Goal: Task Accomplishment & Management: Use online tool/utility

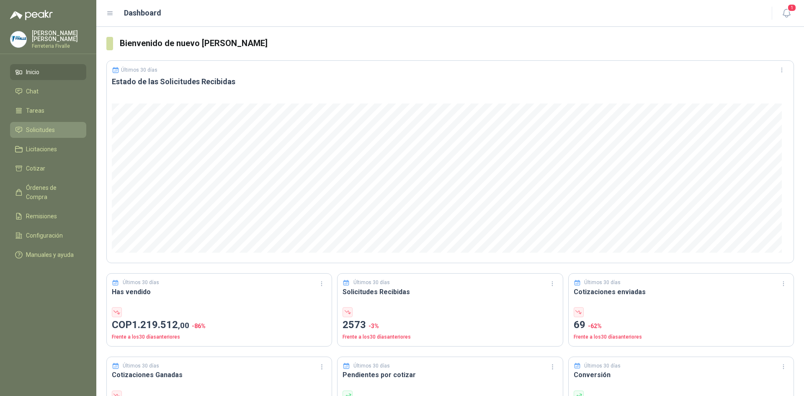
click at [41, 134] on span "Solicitudes" at bounding box center [40, 129] width 29 height 9
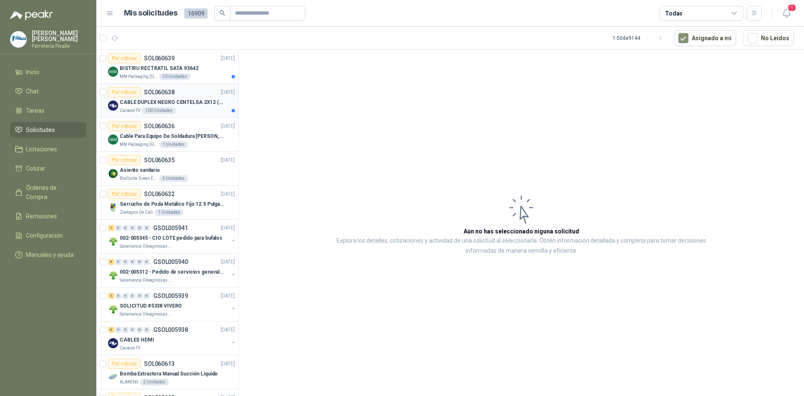
click at [197, 110] on div "Caracol TV 100 Unidades" at bounding box center [177, 110] width 115 height 7
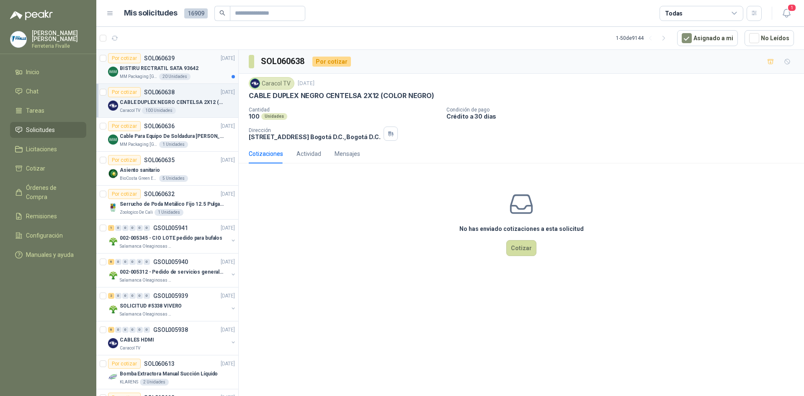
click at [186, 78] on div "20 Unidades" at bounding box center [174, 76] width 31 height 7
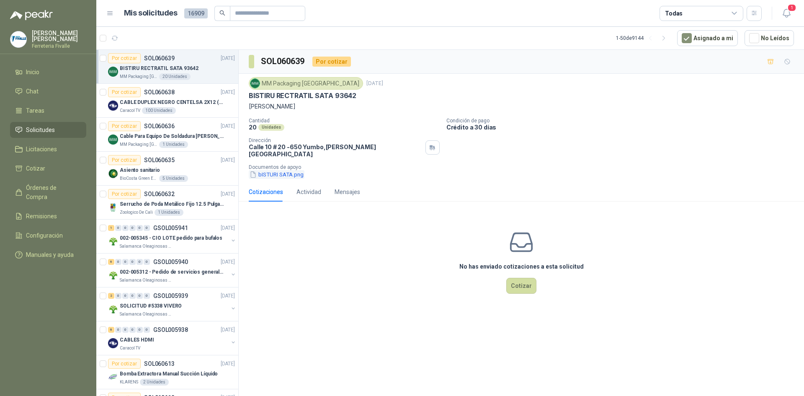
click at [277, 170] on button "bISTURI SATA.png" at bounding box center [277, 174] width 56 height 9
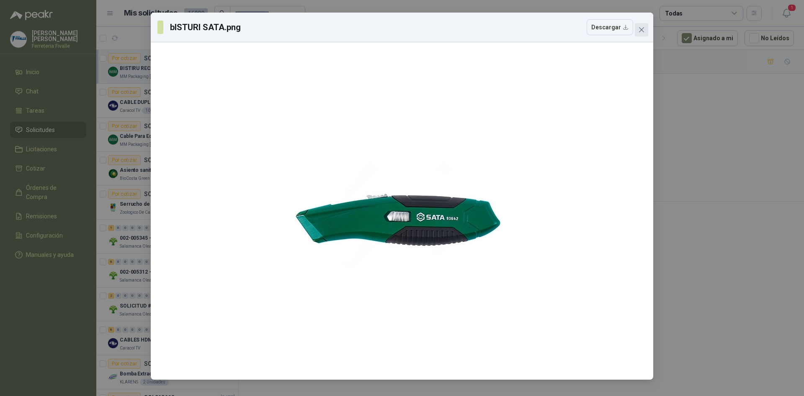
click at [645, 31] on span "Close" at bounding box center [641, 29] width 13 height 7
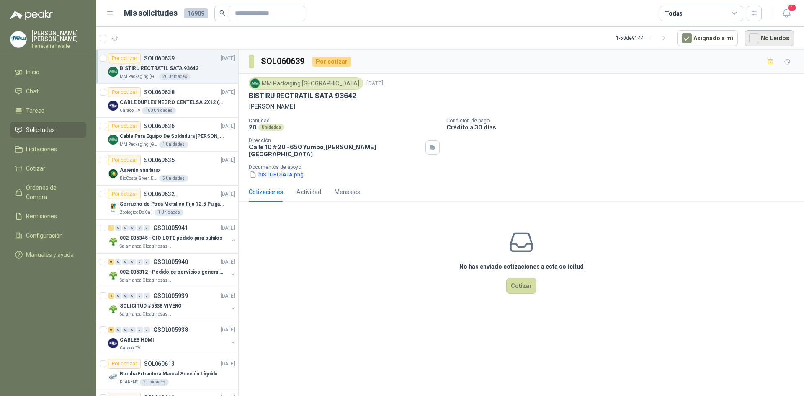
click at [763, 39] on button "No Leídos" at bounding box center [769, 38] width 49 height 16
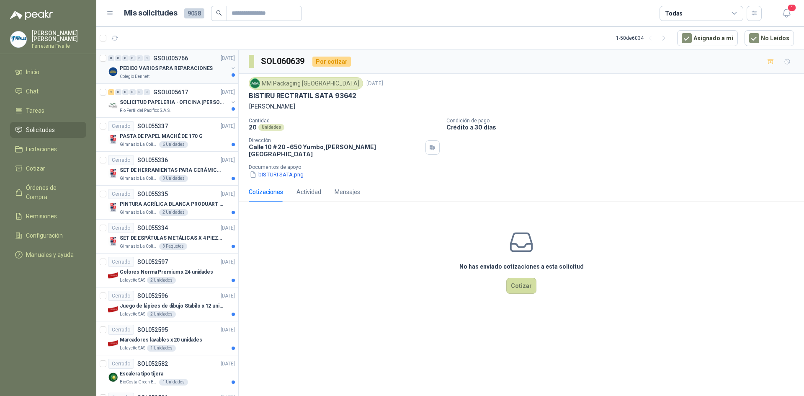
click at [176, 72] on div "PEDIDO VARIOS PARA REPARACIONES" at bounding box center [174, 68] width 108 height 10
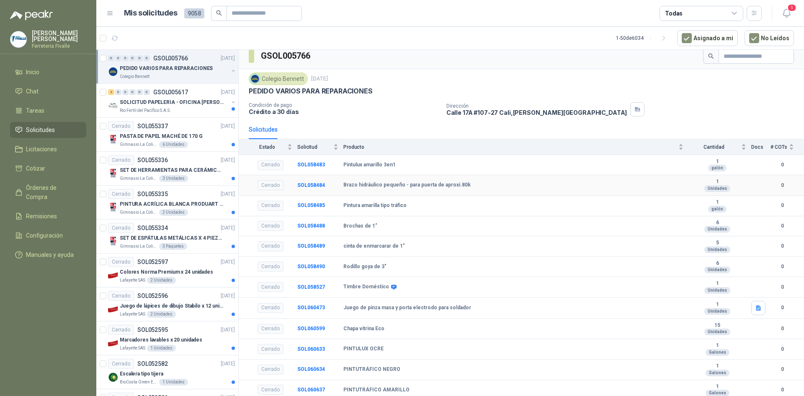
scroll to position [8, 0]
click at [150, 101] on p "SOLICITUD PAPELERIA - OFICINA [PERSON_NAME]" at bounding box center [172, 102] width 104 height 8
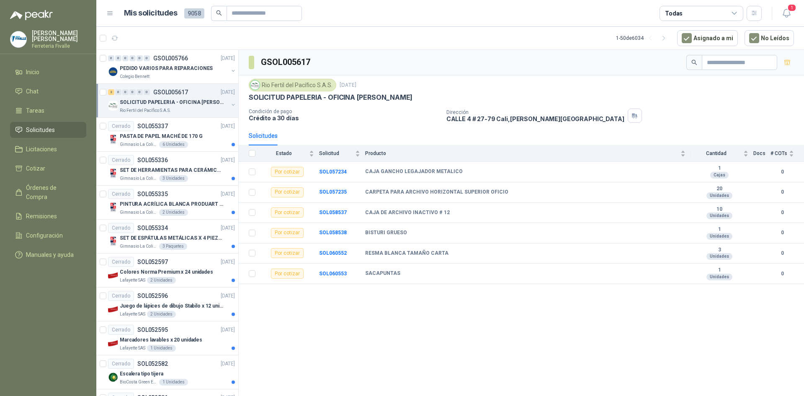
click at [248, 154] on th at bounding box center [250, 153] width 22 height 16
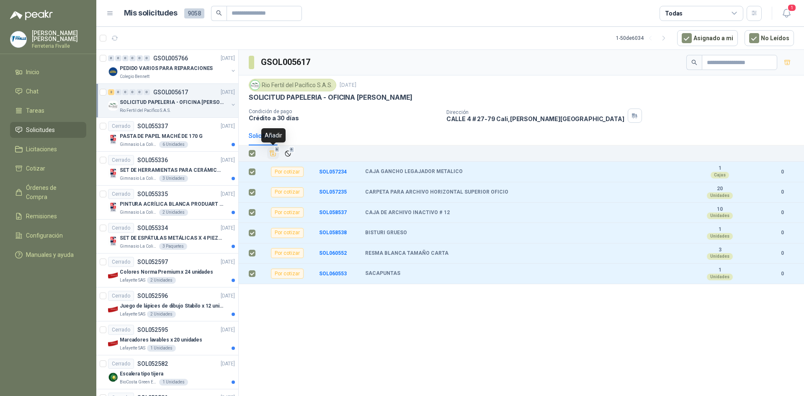
click at [274, 151] on span "6" at bounding box center [277, 149] width 6 height 7
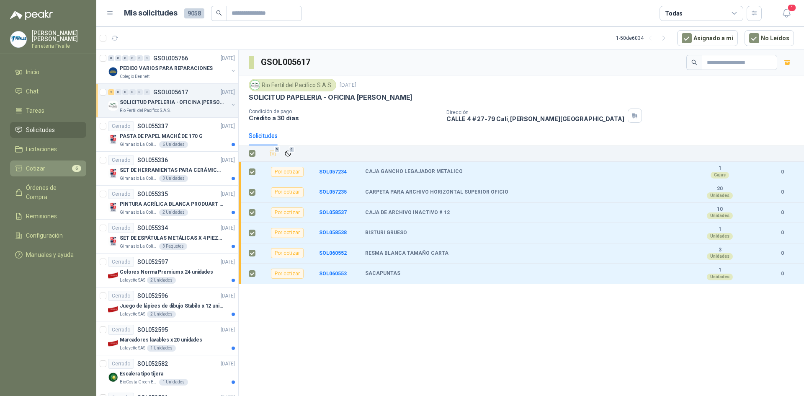
click at [39, 167] on link "Cotizar 6" at bounding box center [48, 168] width 76 height 16
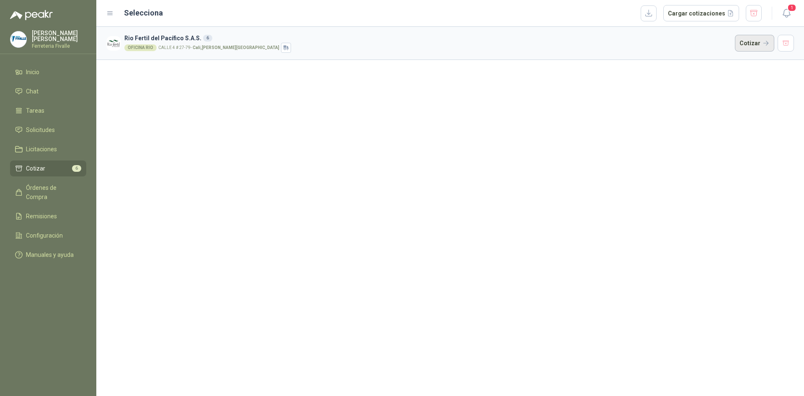
click at [752, 41] on button "Cotizar" at bounding box center [754, 43] width 39 height 17
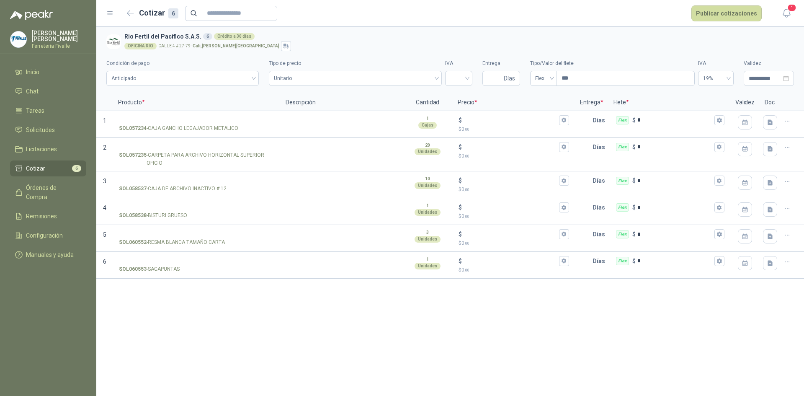
click at [760, 288] on div "**********" at bounding box center [450, 211] width 708 height 369
click at [130, 15] on icon "button" at bounding box center [130, 13] width 7 height 6
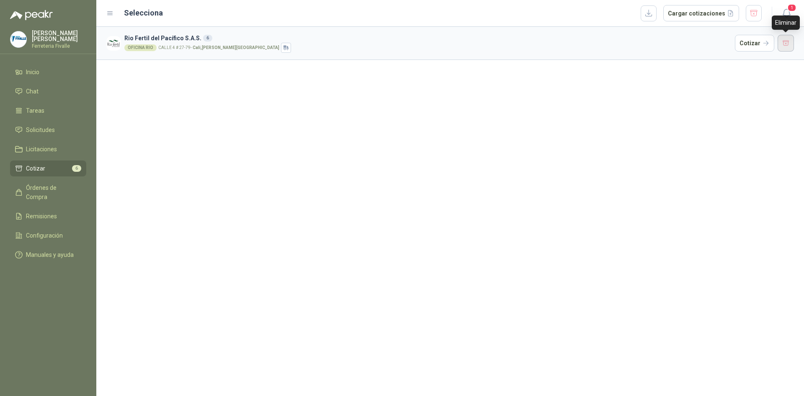
click at [786, 41] on button "button" at bounding box center [786, 43] width 17 height 17
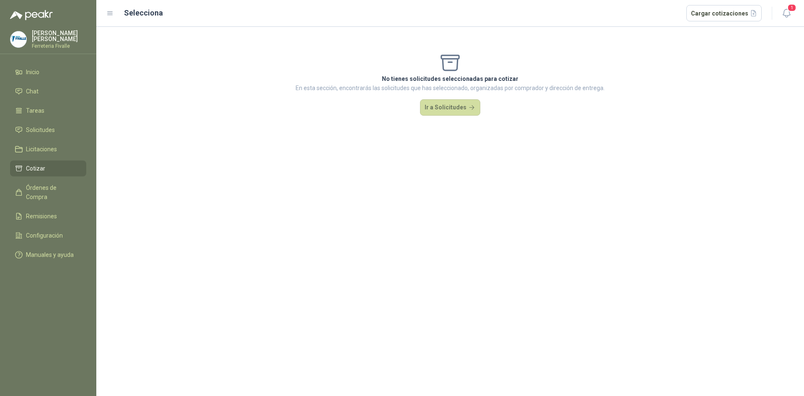
click at [33, 172] on span "Cotizar" at bounding box center [35, 168] width 19 height 9
click at [38, 77] on span "Inicio" at bounding box center [32, 71] width 13 height 9
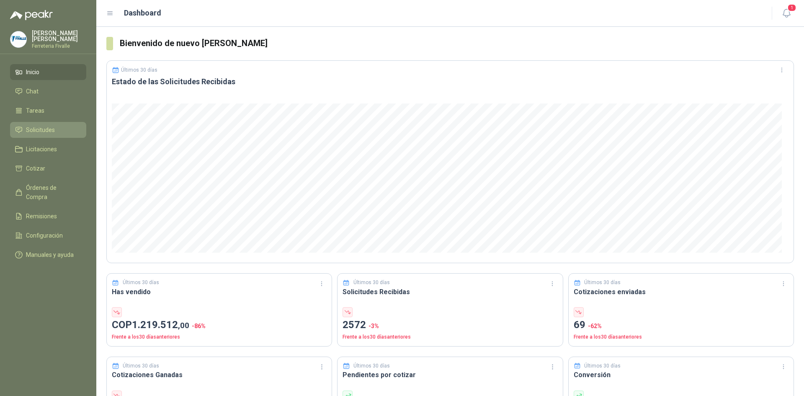
click at [54, 134] on span "Solicitudes" at bounding box center [40, 129] width 29 height 9
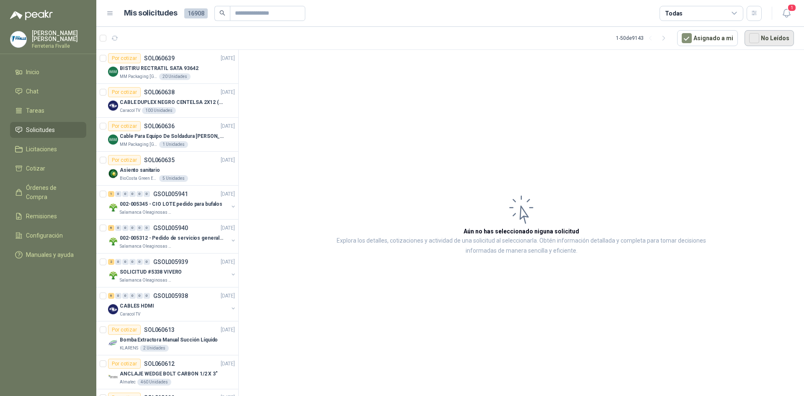
click at [762, 35] on button "No Leídos" at bounding box center [769, 38] width 49 height 16
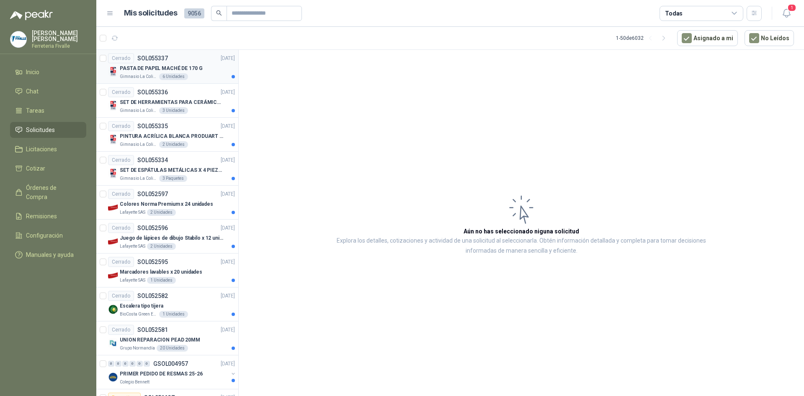
click at [204, 72] on div "PASTA DE PAPEL MACHÉ DE 170 G" at bounding box center [177, 68] width 115 height 10
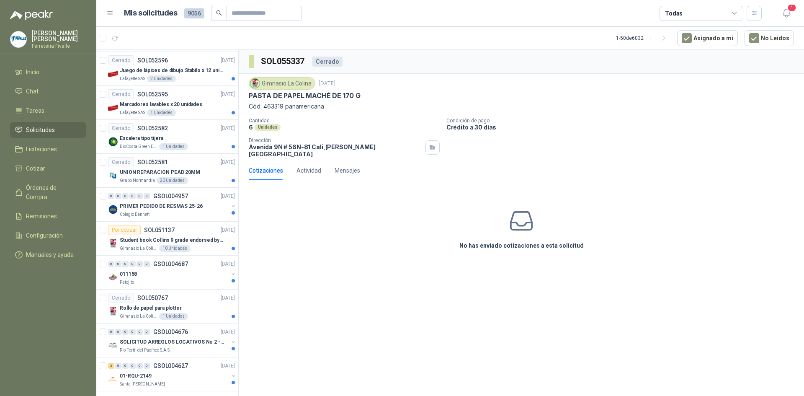
scroll to position [209, 0]
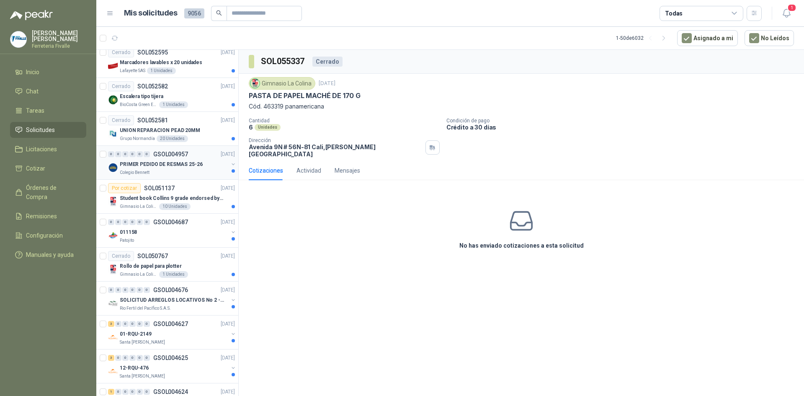
click at [192, 169] on div "PRIMER PEDIDO DE RESMAS 25-26" at bounding box center [174, 164] width 108 height 10
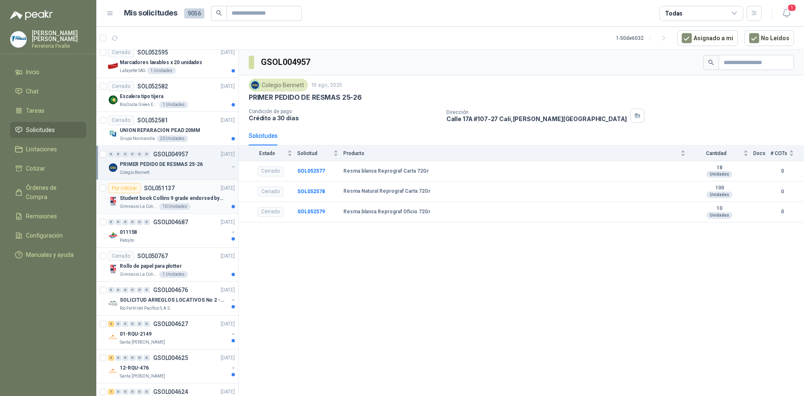
click at [187, 193] on div "Student book Collins 9 grade endorsed by Cambridge" at bounding box center [177, 198] width 115 height 10
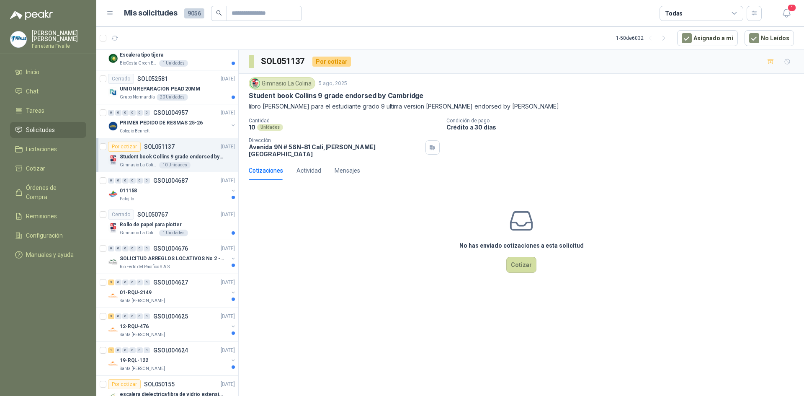
scroll to position [251, 0]
click at [187, 191] on div "011158" at bounding box center [174, 190] width 108 height 10
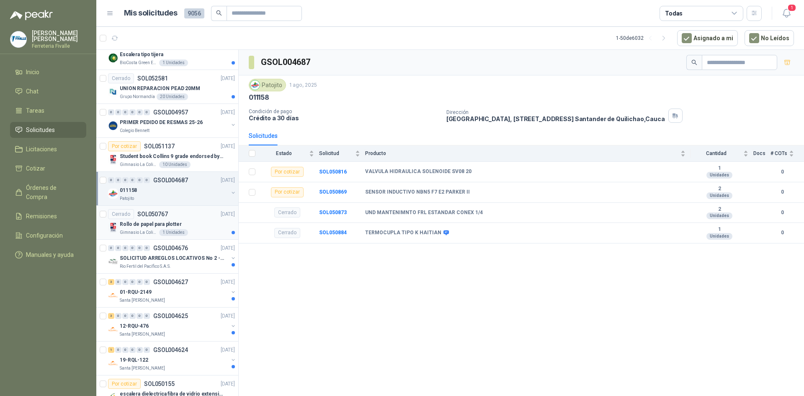
click at [192, 224] on div "Rollo de papel para plotter" at bounding box center [177, 224] width 115 height 10
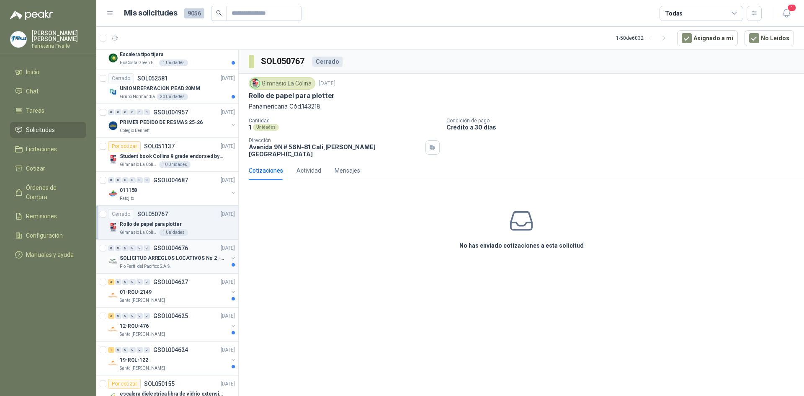
click at [203, 258] on p "SOLICITUD ARREGLOS LOCATIVOS No 2 - PICHINDE" at bounding box center [172, 258] width 104 height 8
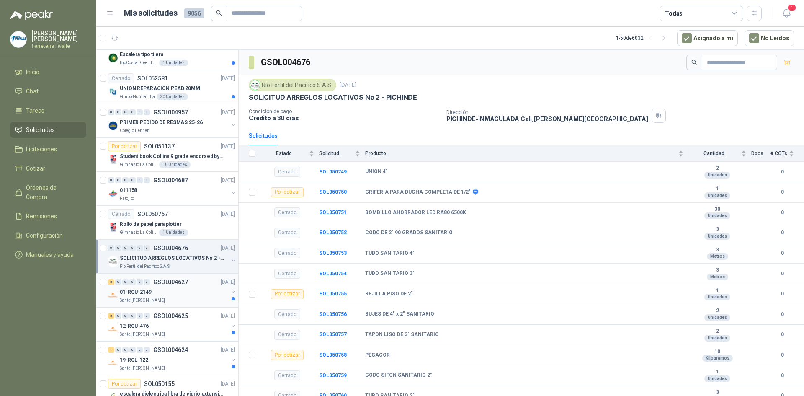
click at [147, 281] on div "0" at bounding box center [147, 282] width 6 height 6
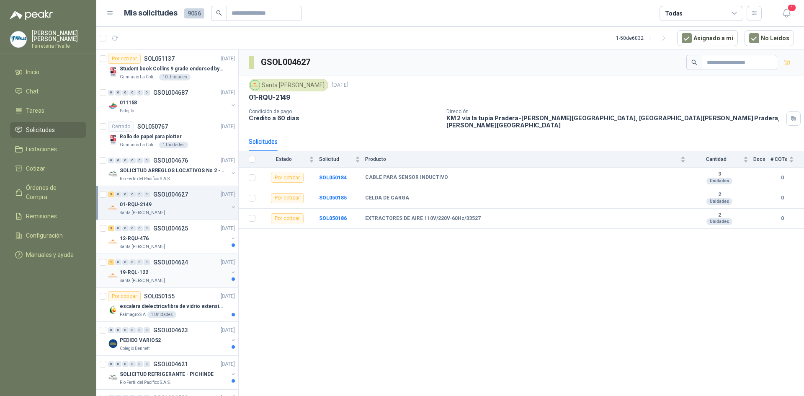
scroll to position [377, 0]
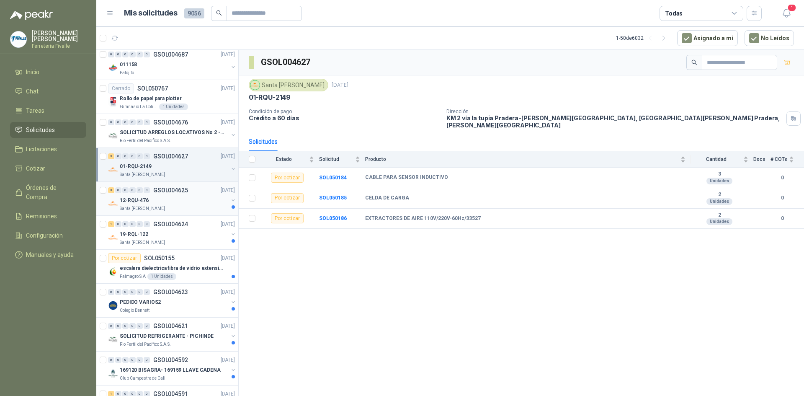
click at [204, 202] on div "12-RQU-476" at bounding box center [174, 200] width 108 height 10
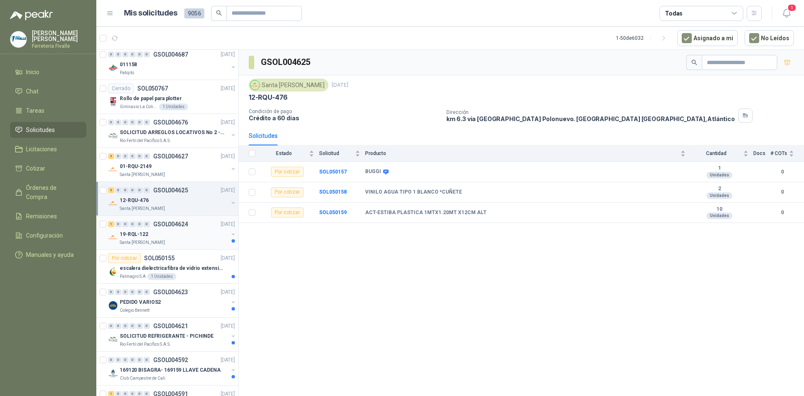
click at [190, 232] on div "19-RQL-122" at bounding box center [174, 234] width 108 height 10
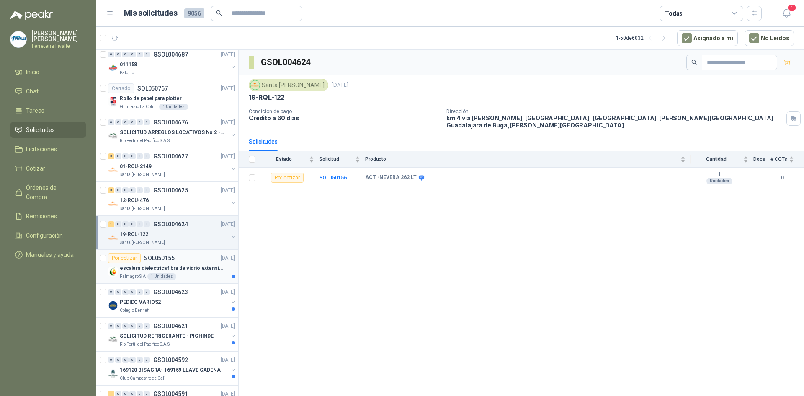
click at [204, 278] on div "Palmagro S.A 1 Unidades" at bounding box center [177, 276] width 115 height 7
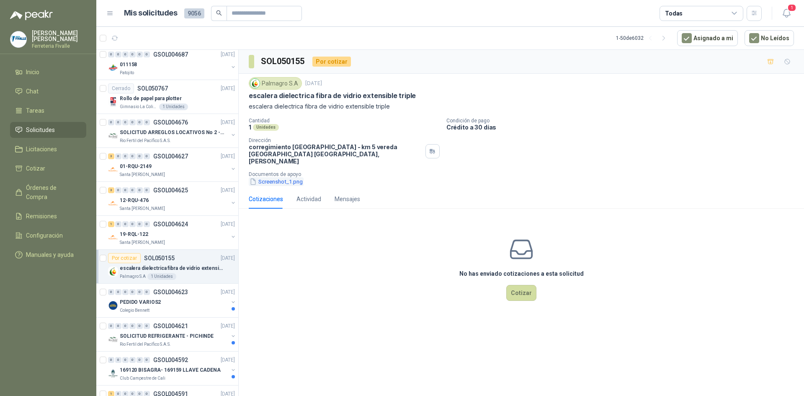
click at [289, 177] on button "Screenshot_1.png" at bounding box center [276, 181] width 55 height 9
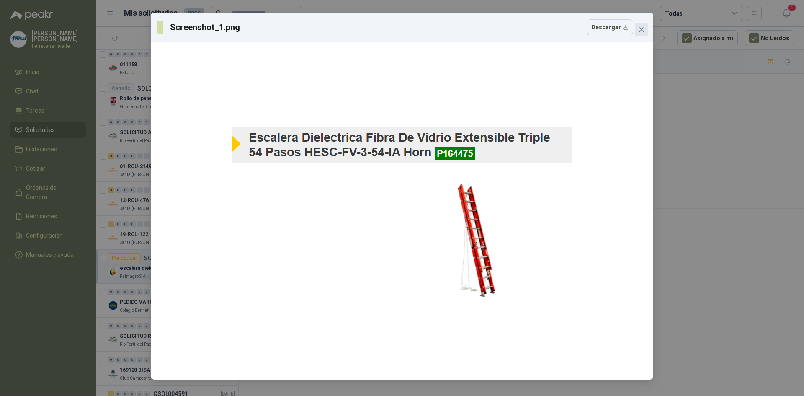
click at [641, 35] on button "Close" at bounding box center [641, 29] width 13 height 13
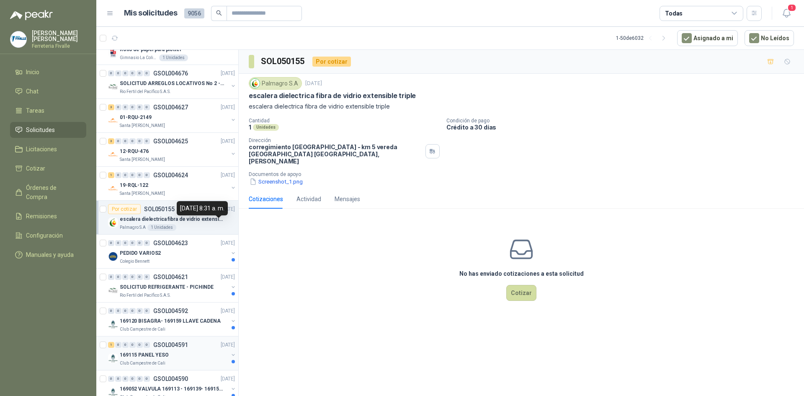
scroll to position [461, 0]
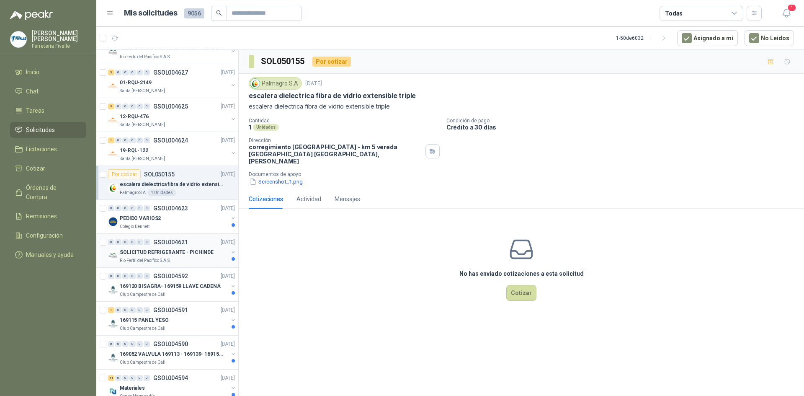
click at [199, 237] on div "0 0 0 0 0 0 GSOL004621 [DATE]" at bounding box center [172, 242] width 129 height 10
click at [202, 222] on div "PEDIDO VARIOS2" at bounding box center [174, 218] width 108 height 10
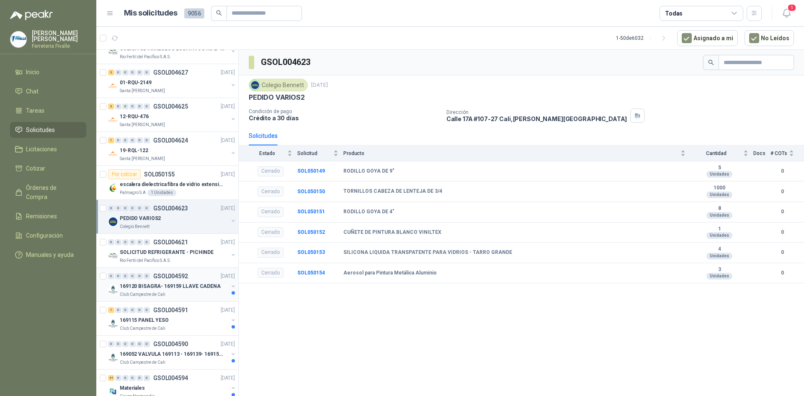
click at [200, 284] on p "169120 BISAGRA- 169159 LLAVE CADENA" at bounding box center [170, 286] width 101 height 8
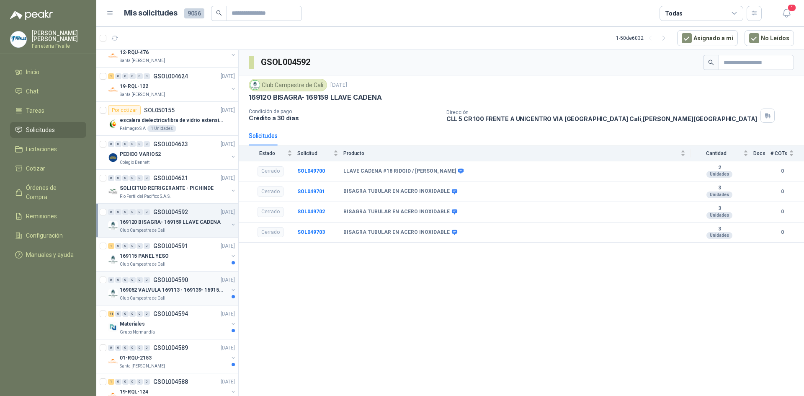
scroll to position [544, 0]
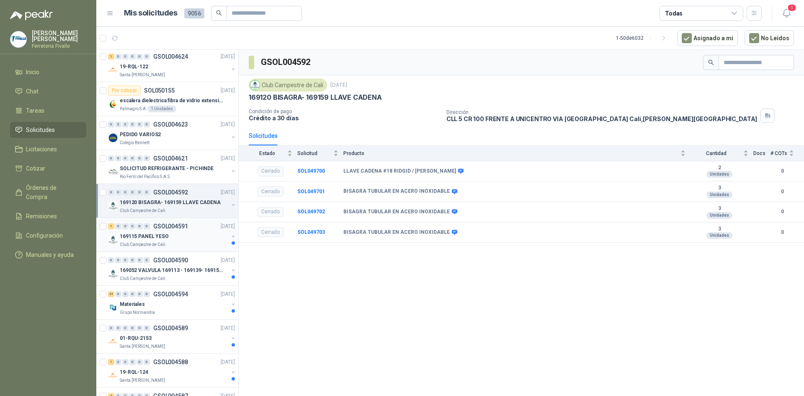
click at [196, 241] on div "169115 PANEL YESO" at bounding box center [174, 236] width 108 height 10
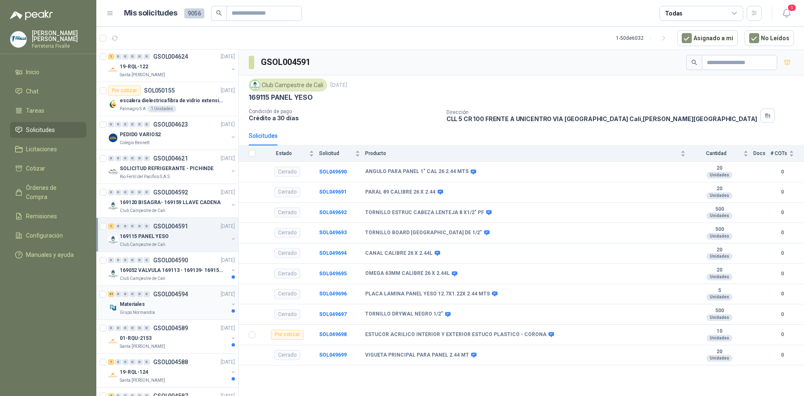
click at [197, 287] on div "41 0 0 0 0 0 GSOL004594 [DATE] Materiales Grupo [PERSON_NAME]" at bounding box center [167, 303] width 142 height 34
click at [199, 269] on p "169052 VALVULA 169113 - 169139- 169158 PVC" at bounding box center [172, 270] width 104 height 8
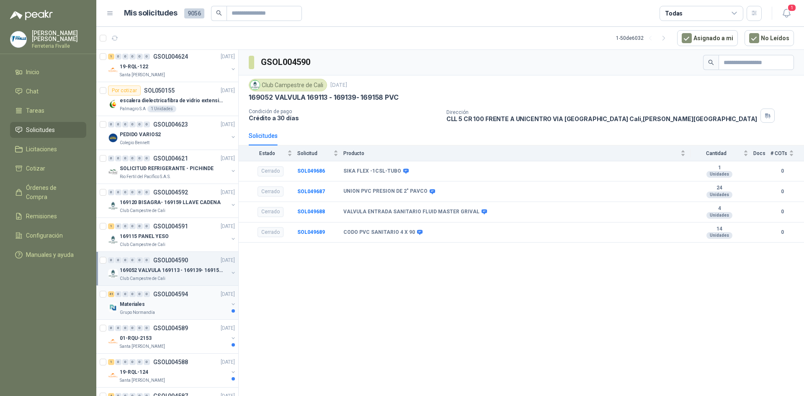
click at [198, 293] on div "41 0 0 0 0 0 GSOL004594 [DATE]" at bounding box center [172, 294] width 129 height 10
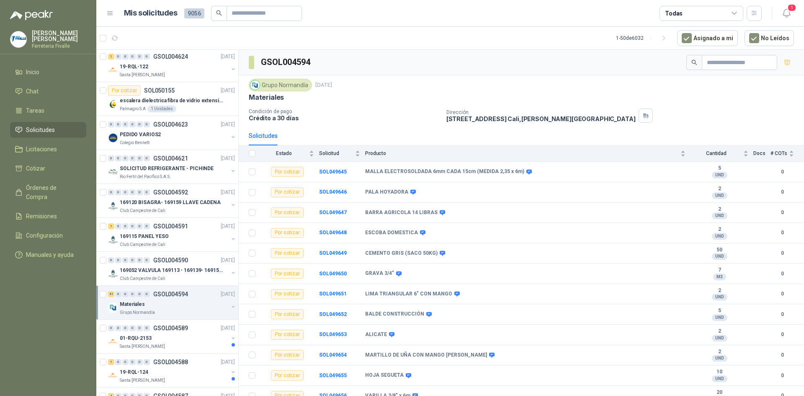
click at [248, 153] on th at bounding box center [250, 153] width 22 height 16
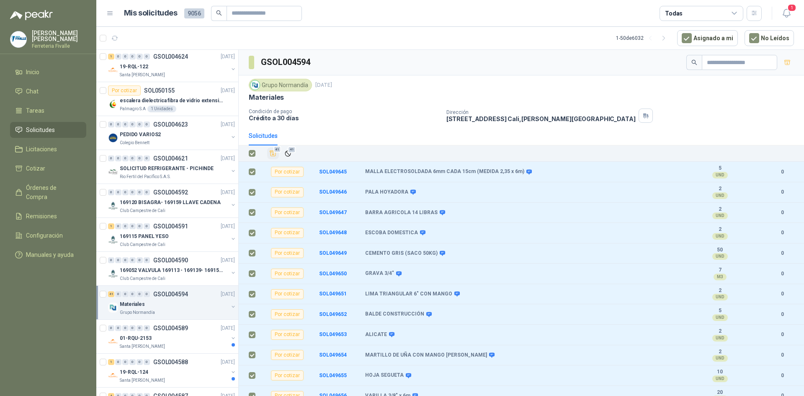
click at [273, 156] on icon "Añadir" at bounding box center [273, 154] width 8 height 8
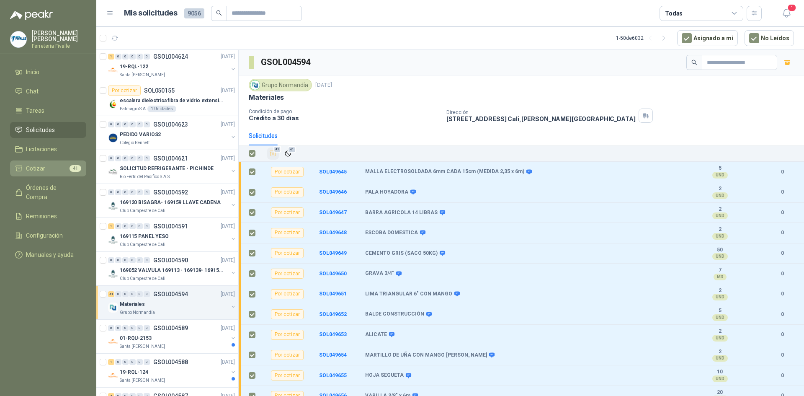
click at [59, 173] on li "Cotizar 41" at bounding box center [48, 168] width 66 height 9
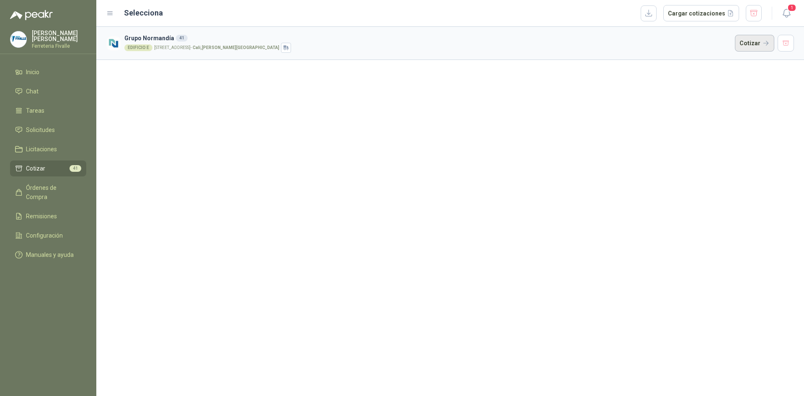
click at [756, 41] on button "Cotizar" at bounding box center [754, 43] width 39 height 17
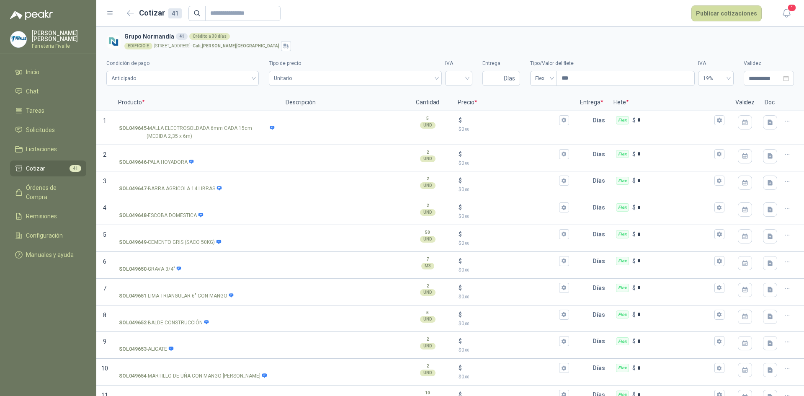
scroll to position [833, 0]
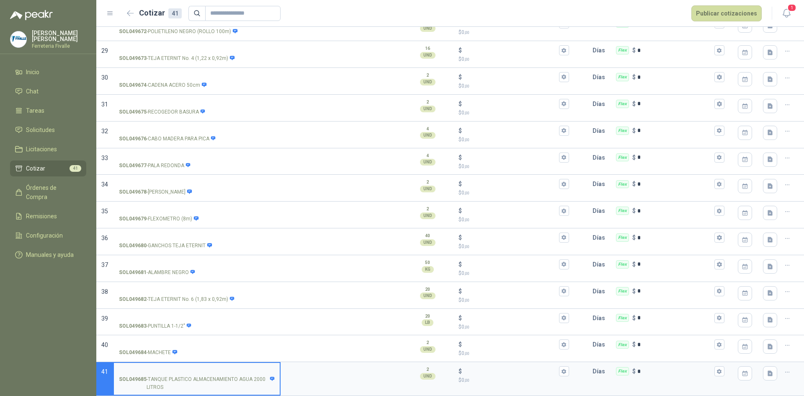
click at [789, 39] on div at bounding box center [792, 27] width 23 height 27
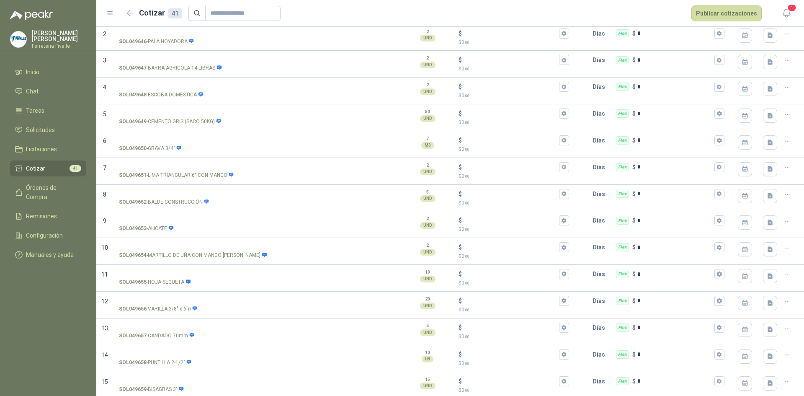
scroll to position [0, 0]
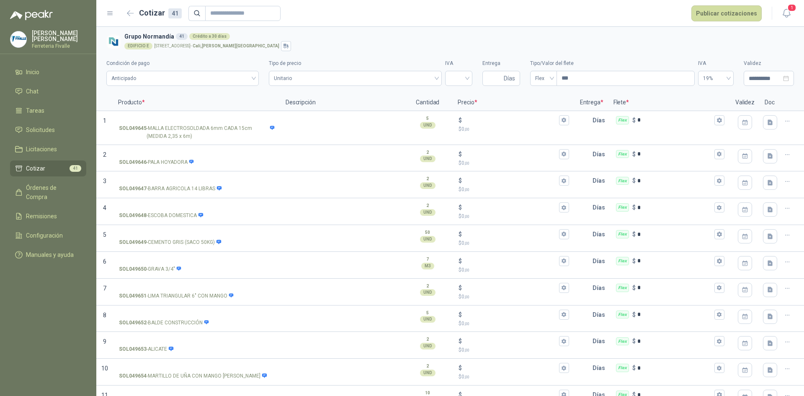
click at [778, 41] on div "EDIFICIO E [STREET_ADDRESS][PERSON_NAME]" at bounding box center [457, 46] width 666 height 10
click at [785, 121] on button "button" at bounding box center [787, 120] width 13 height 13
click at [776, 103] on button "Eliminar cotización" at bounding box center [750, 100] width 63 height 13
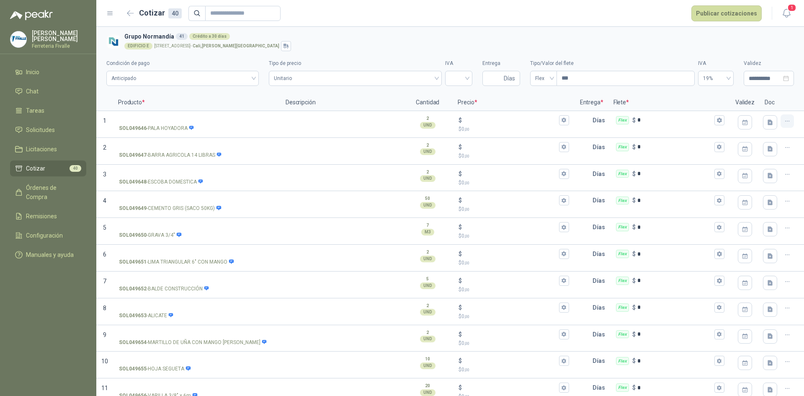
click at [784, 120] on icon "button" at bounding box center [787, 121] width 7 height 7
click at [773, 101] on button "Eliminar cotización" at bounding box center [750, 100] width 63 height 13
click at [784, 122] on icon "button" at bounding box center [787, 121] width 7 height 7
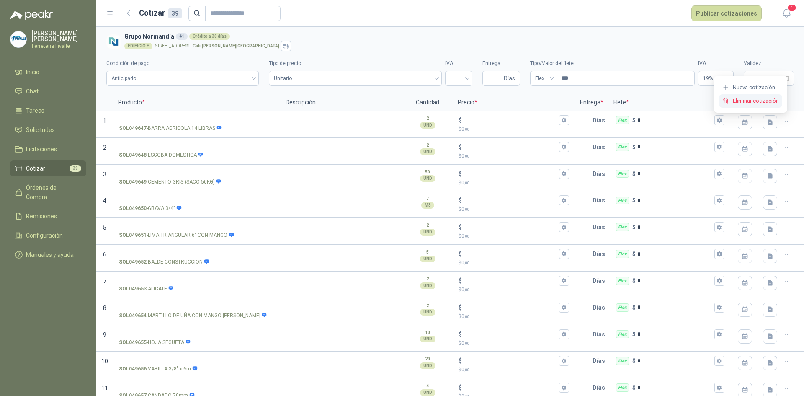
click at [767, 101] on button "Eliminar cotización" at bounding box center [750, 100] width 63 height 13
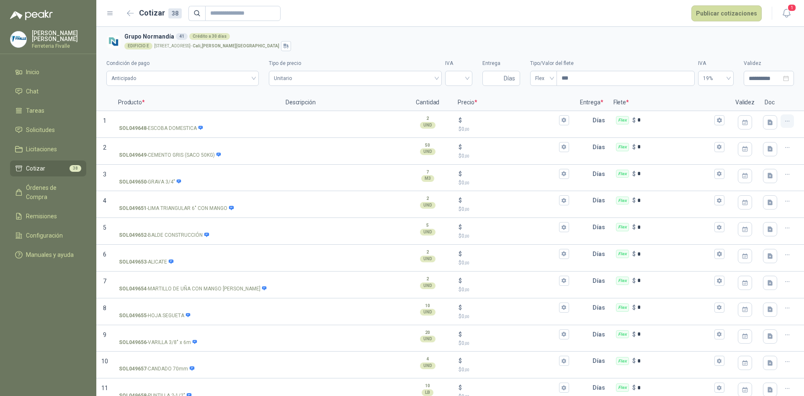
click at [784, 118] on icon "button" at bounding box center [787, 121] width 7 height 7
click at [777, 105] on button "Eliminar cotización" at bounding box center [750, 100] width 63 height 13
click at [781, 125] on button "button" at bounding box center [787, 120] width 13 height 13
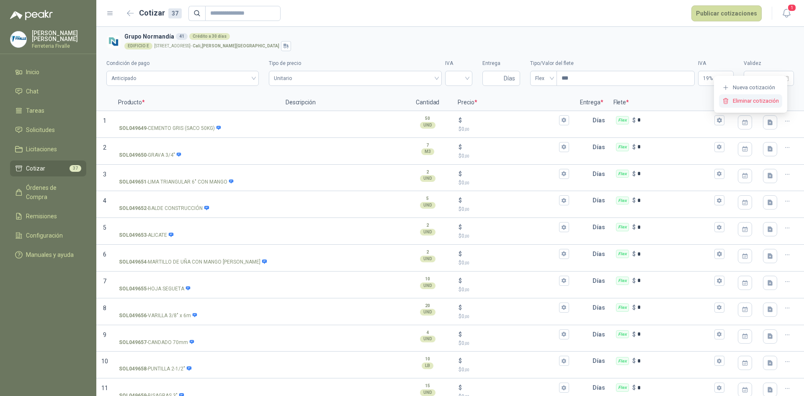
click at [777, 98] on button "Eliminar cotización" at bounding box center [750, 100] width 63 height 13
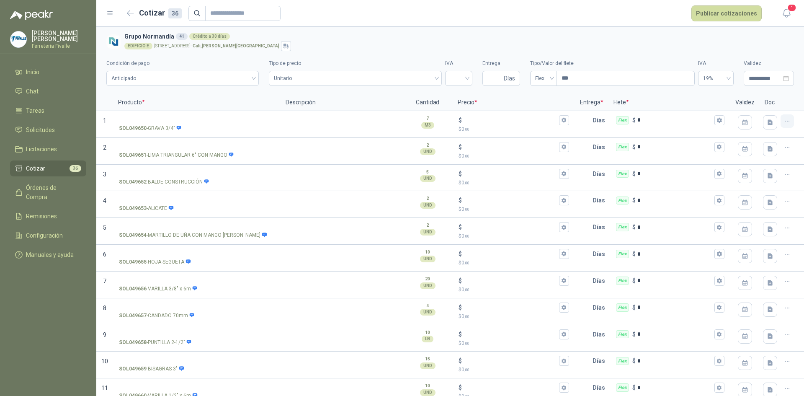
click at [784, 120] on icon "button" at bounding box center [787, 121] width 7 height 7
click at [775, 102] on button "Eliminar cotización" at bounding box center [750, 100] width 63 height 13
click at [774, 122] on div at bounding box center [770, 124] width 21 height 27
click at [784, 121] on icon "button" at bounding box center [787, 121] width 7 height 7
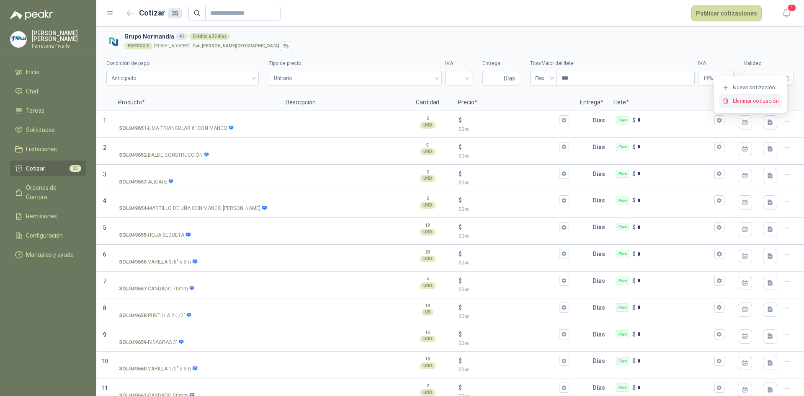
click at [774, 103] on button "Eliminar cotización" at bounding box center [750, 100] width 63 height 13
click at [784, 124] on icon "button" at bounding box center [787, 121] width 7 height 7
click at [769, 102] on button "Eliminar cotización" at bounding box center [750, 100] width 63 height 13
click at [784, 123] on icon "button" at bounding box center [787, 121] width 7 height 7
click at [777, 101] on button "Eliminar cotización" at bounding box center [750, 100] width 63 height 13
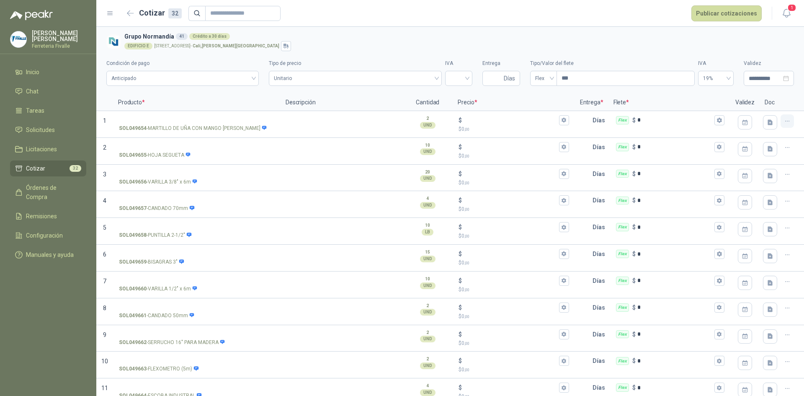
click at [784, 122] on icon "button" at bounding box center [787, 121] width 7 height 7
click at [779, 102] on button "Eliminar cotización" at bounding box center [750, 100] width 63 height 13
click at [781, 121] on button "button" at bounding box center [787, 120] width 13 height 13
click at [777, 98] on button "Eliminar cotización" at bounding box center [750, 100] width 63 height 13
click at [783, 115] on button "button" at bounding box center [787, 120] width 13 height 13
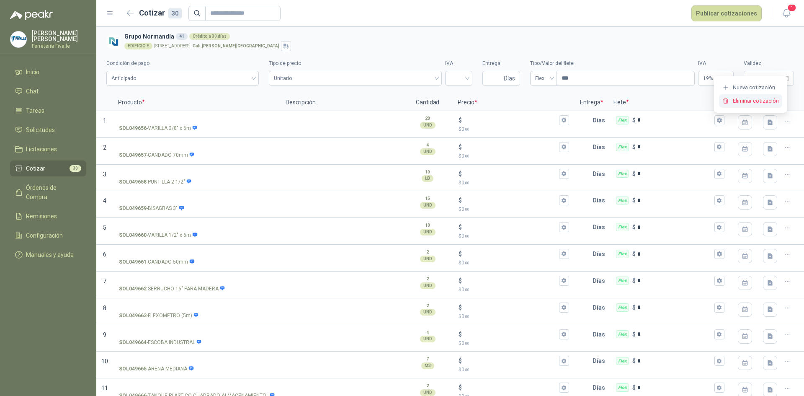
click at [778, 98] on button "Eliminar cotización" at bounding box center [750, 100] width 63 height 13
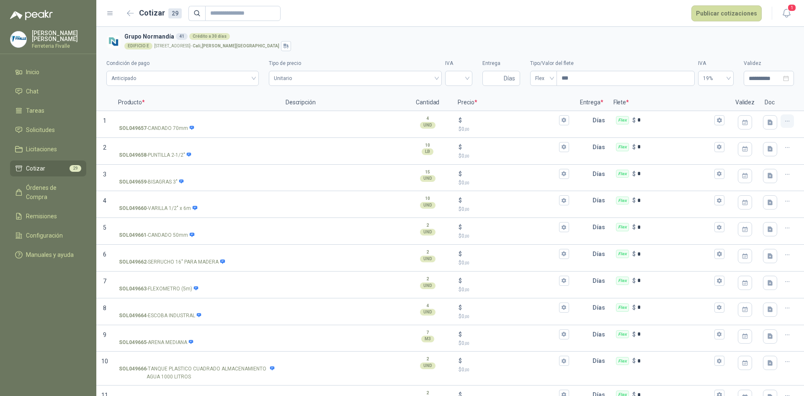
click at [784, 119] on icon "button" at bounding box center [787, 121] width 7 height 7
click at [778, 105] on button "Eliminar cotización" at bounding box center [750, 100] width 63 height 13
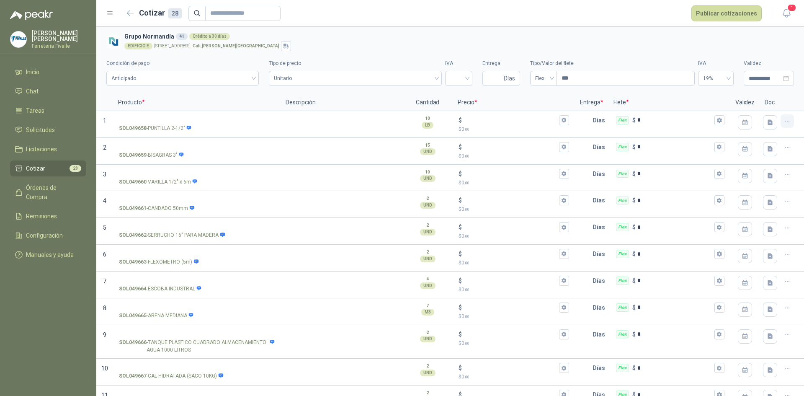
click at [784, 119] on icon "button" at bounding box center [787, 121] width 7 height 7
click at [777, 101] on button "Eliminar cotización" at bounding box center [750, 100] width 63 height 13
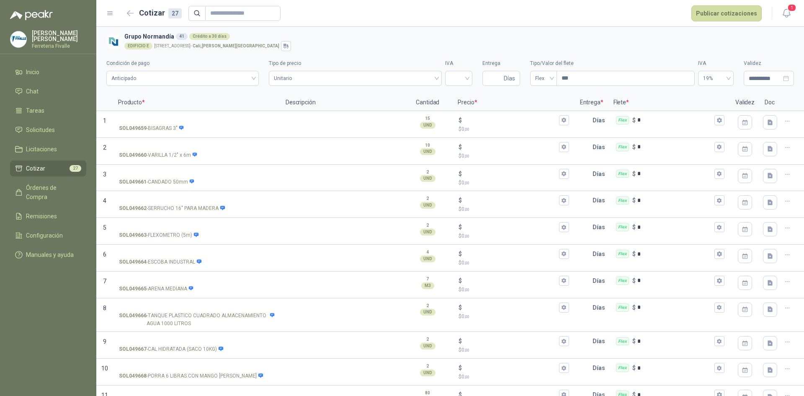
click at [141, 14] on h2 "Cotizar 27" at bounding box center [160, 13] width 43 height 12
click at [133, 10] on icon "button" at bounding box center [130, 13] width 7 height 6
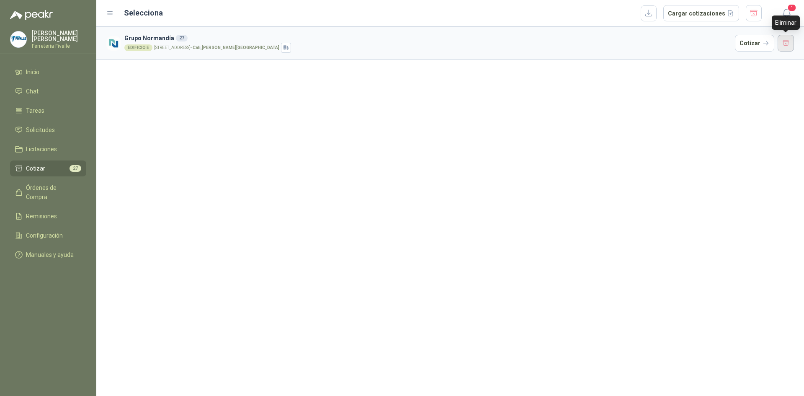
click at [782, 43] on button "button" at bounding box center [786, 43] width 17 height 17
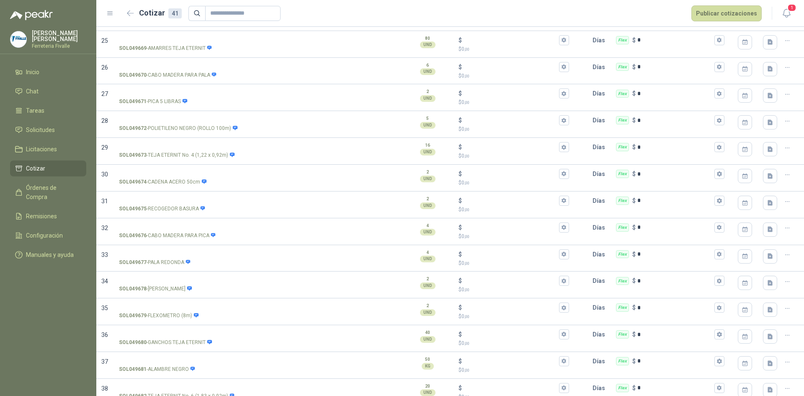
scroll to position [833, 0]
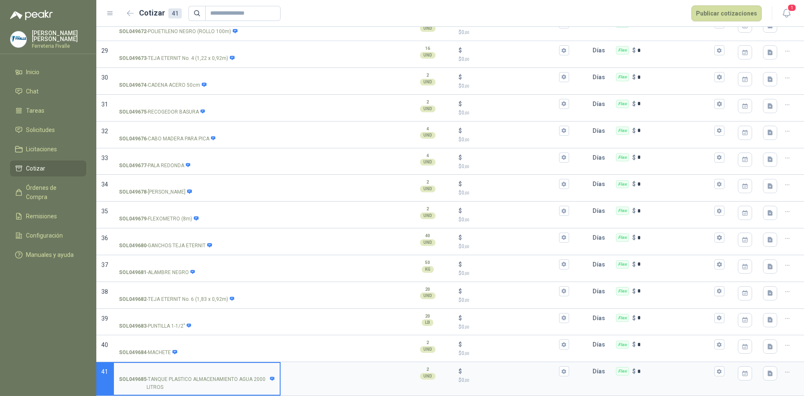
click at [784, 371] on icon "button" at bounding box center [787, 372] width 7 height 7
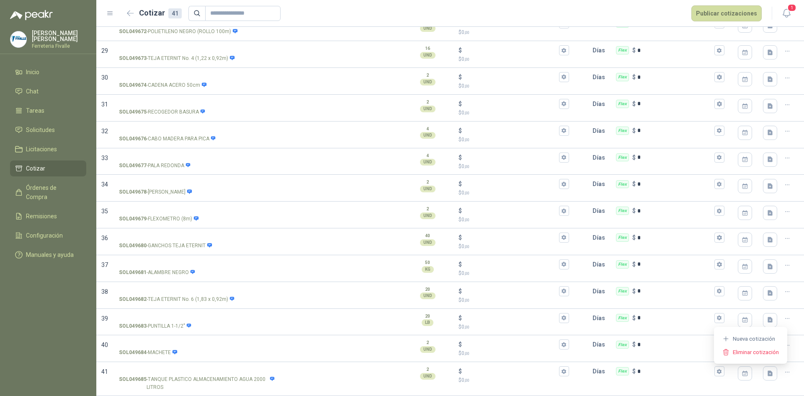
click at [782, 388] on div at bounding box center [792, 379] width 23 height 34
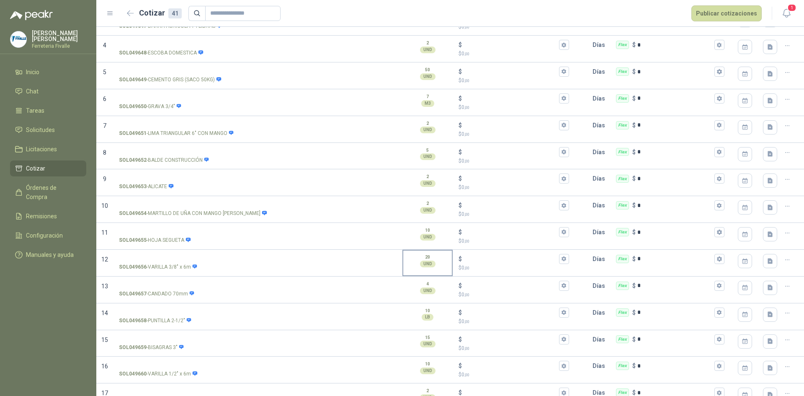
scroll to position [0, 0]
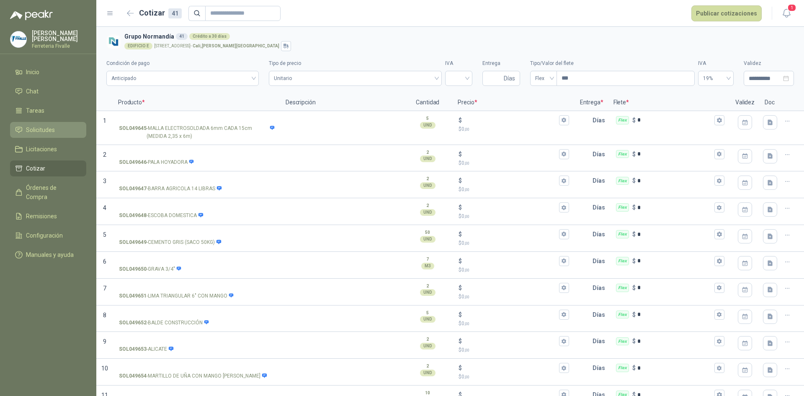
click at [44, 134] on span "Solicitudes" at bounding box center [40, 129] width 29 height 9
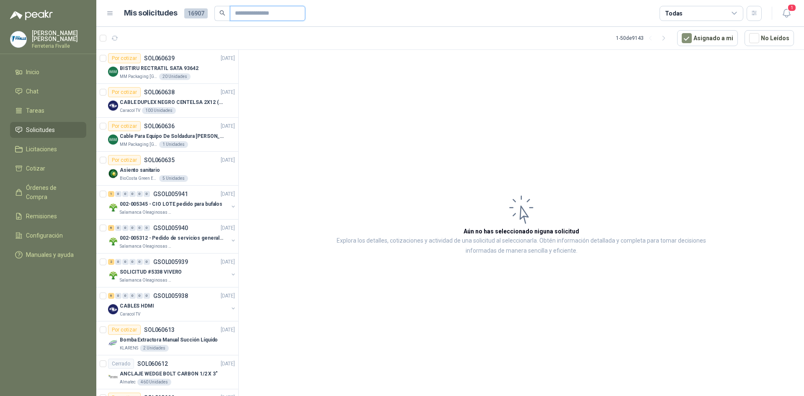
click at [237, 10] on input "text" at bounding box center [264, 13] width 59 height 14
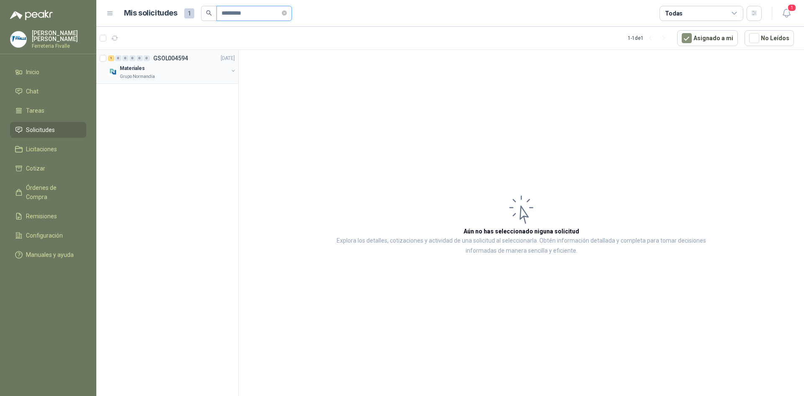
type input "*********"
click at [190, 57] on div "1 0 0 0 0 0 GSOL004594 [DATE]" at bounding box center [172, 58] width 129 height 10
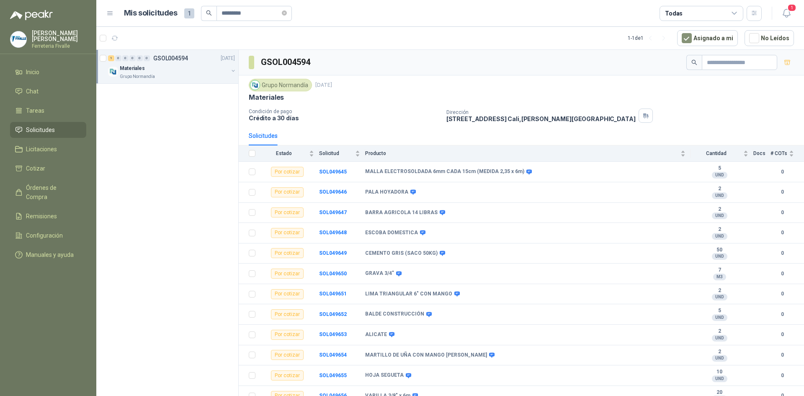
click at [248, 150] on th at bounding box center [250, 153] width 22 height 16
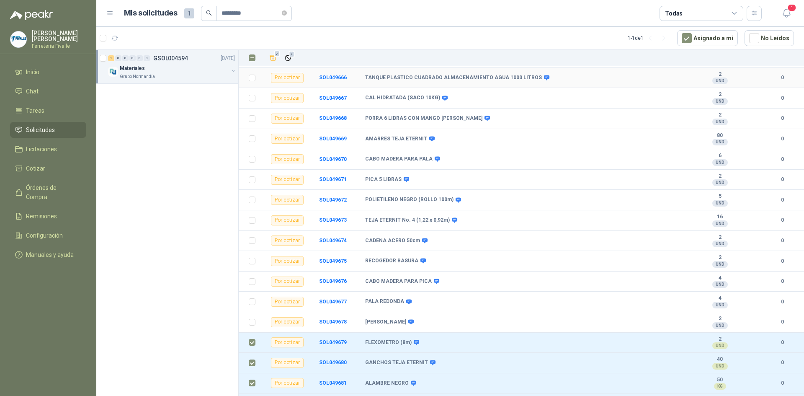
scroll to position [430, 0]
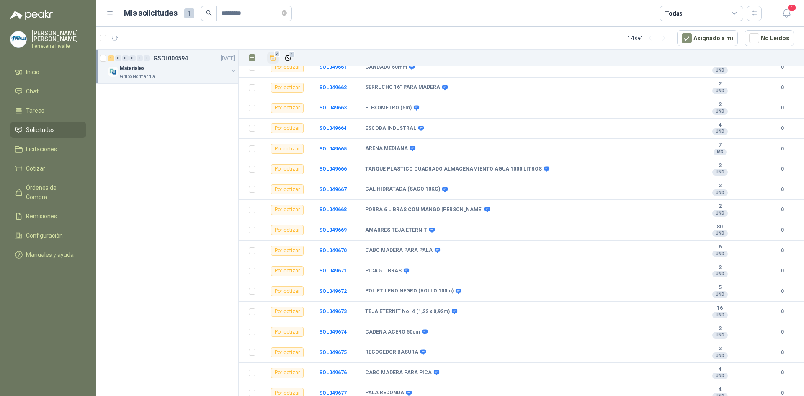
click at [274, 61] on icon "Añadir" at bounding box center [273, 58] width 8 height 8
click at [44, 173] on span "Cotizar" at bounding box center [35, 168] width 19 height 9
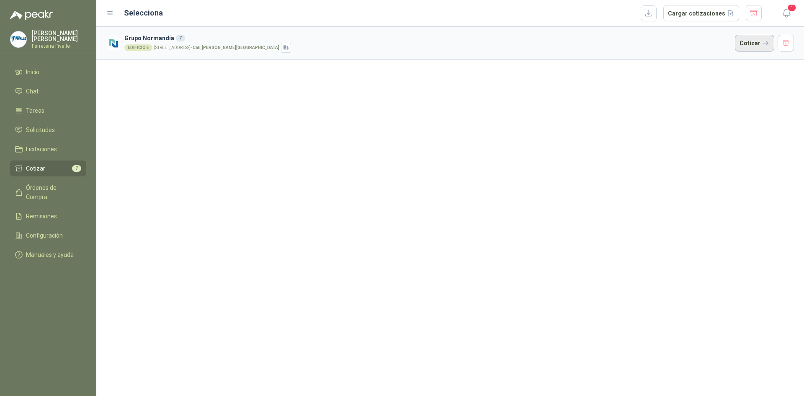
click at [748, 37] on button "Cotizar" at bounding box center [754, 43] width 39 height 17
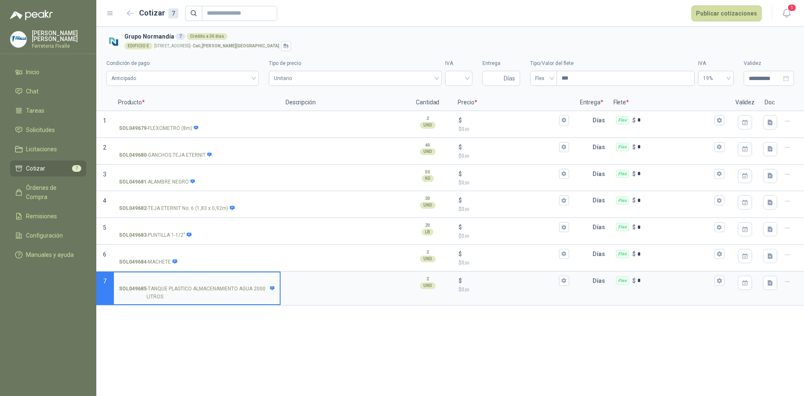
click at [779, 43] on div "EDIFICIO E [STREET_ADDRESS][PERSON_NAME]" at bounding box center [457, 46] width 666 height 10
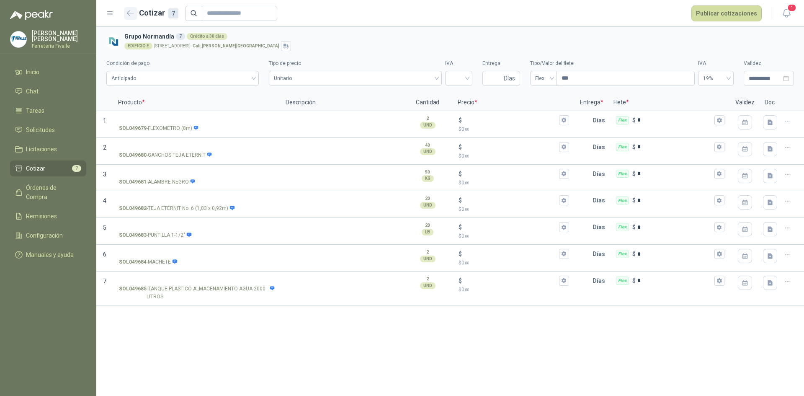
click at [128, 10] on icon "button" at bounding box center [130, 13] width 7 height 6
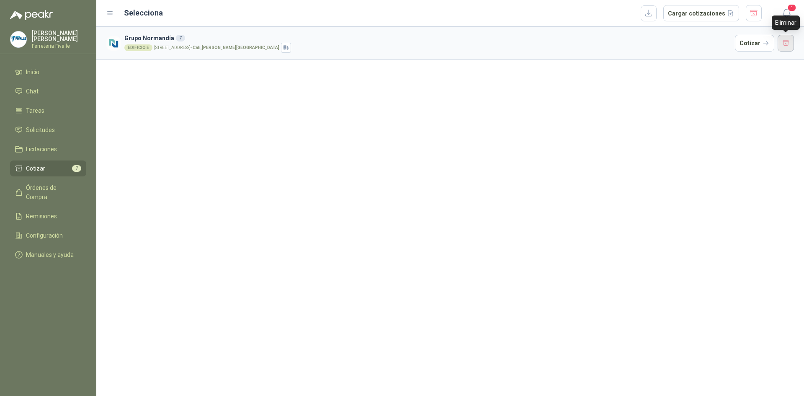
click at [787, 40] on button "button" at bounding box center [786, 43] width 17 height 17
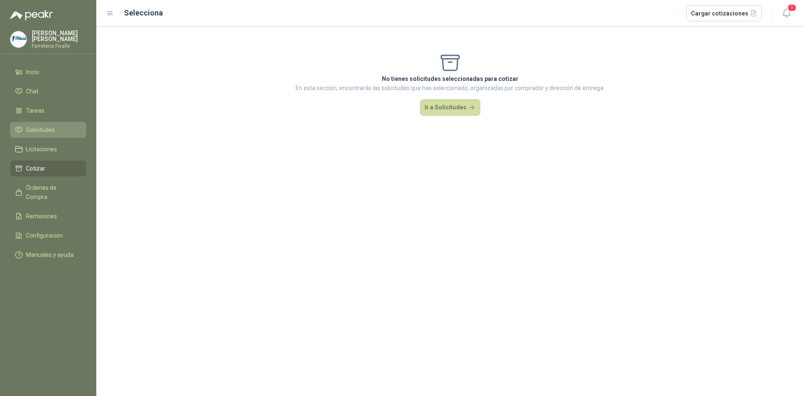
click at [49, 134] on span "Solicitudes" at bounding box center [40, 129] width 29 height 9
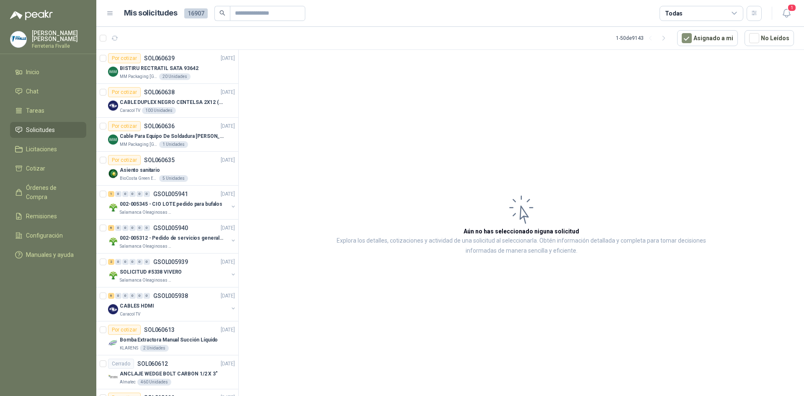
click at [534, 166] on article "Aún no has seleccionado niguna solicitud Explora los detalles, cotizaciones y a…" at bounding box center [521, 224] width 565 height 349
click at [595, 340] on article "Aún no has seleccionado niguna solicitud Explora los detalles, cotizaciones y a…" at bounding box center [521, 224] width 565 height 349
click at [52, 133] on span "Solicitudes" at bounding box center [40, 129] width 29 height 9
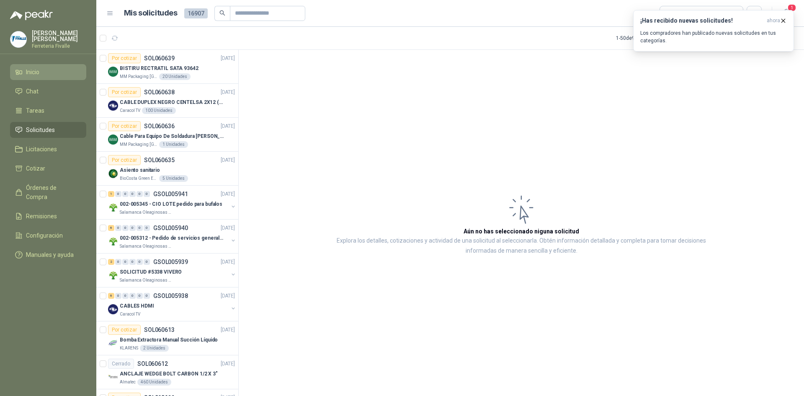
click at [52, 77] on li "Inicio" at bounding box center [48, 71] width 66 height 9
